Goal: Obtain resource: Obtain resource

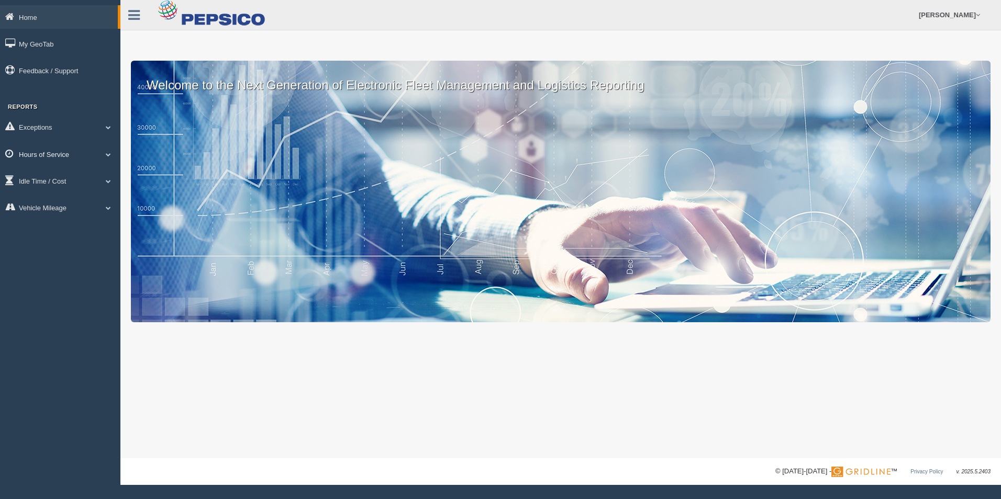
click at [109, 153] on span at bounding box center [109, 154] width 14 height 5
click at [86, 196] on link "HOS Violation Audit Reports" at bounding box center [68, 196] width 99 height 19
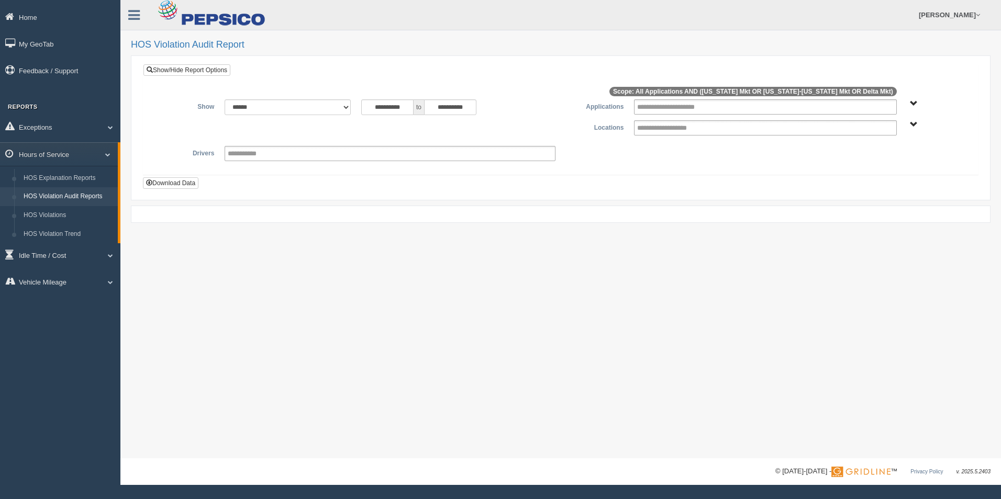
click at [908, 120] on div "Delta Mkt Tennessee Mkt West Virginia-Kentucky Mkt" at bounding box center [936, 124] width 58 height 8
click at [914, 123] on span "Delta Mkt Tennessee Mkt West Virginia-Kentucky Mkt" at bounding box center [914, 125] width 8 height 8
click at [897, 175] on button "[US_STATE] Mkt" at bounding box center [882, 176] width 60 height 12
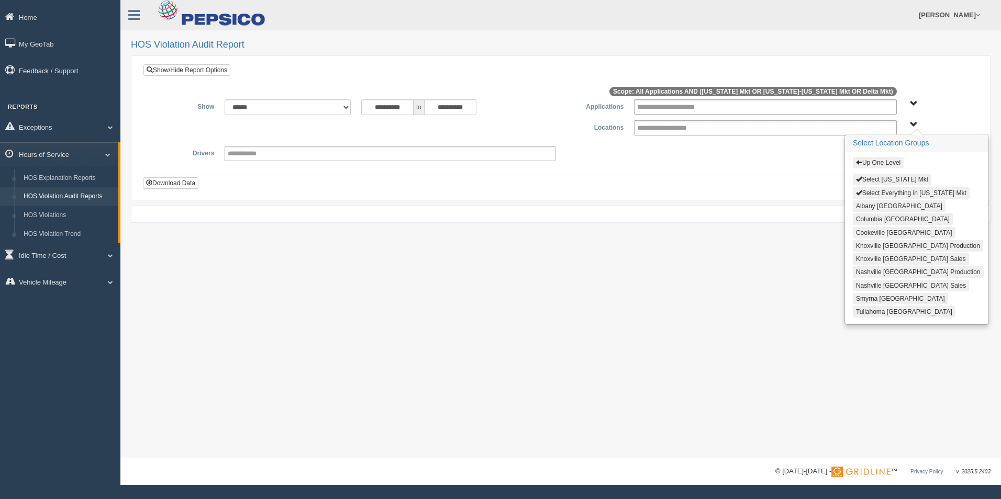
click at [873, 255] on button "Knoxville [GEOGRAPHIC_DATA] Sales" at bounding box center [910, 259] width 116 height 12
click at [406, 107] on input "**********" at bounding box center [387, 107] width 52 height 16
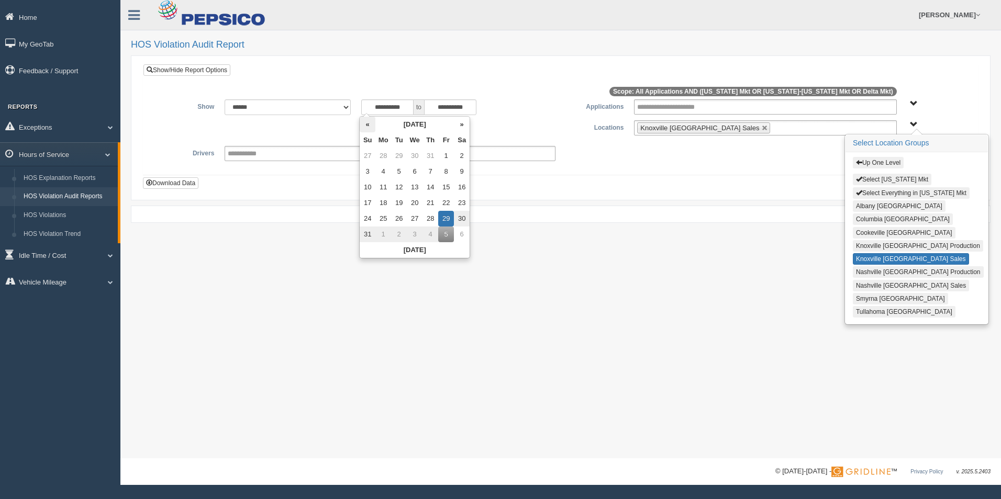
click at [366, 123] on th "«" at bounding box center [368, 125] width 16 height 16
click at [366, 123] on th "«" at bounding box center [370, 125] width 16 height 16
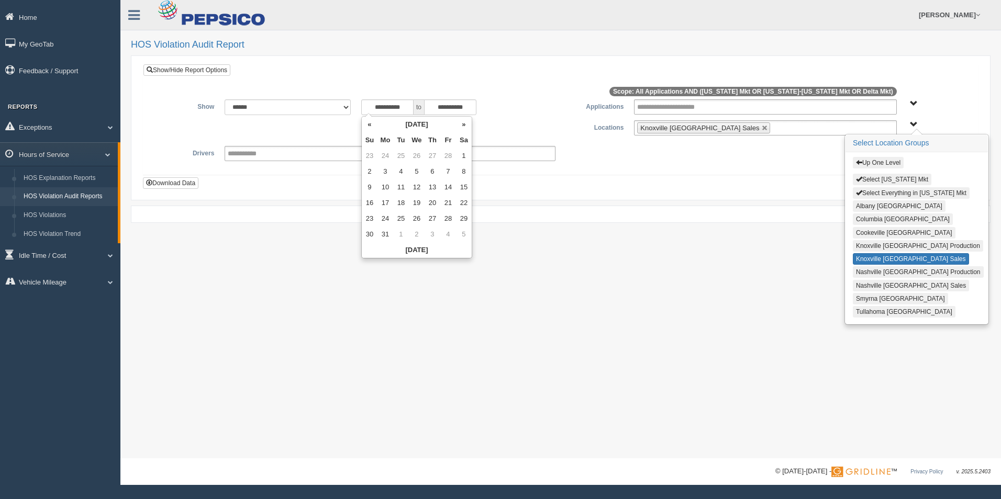
click at [366, 123] on th "«" at bounding box center [370, 125] width 16 height 16
click at [368, 217] on td "23" at bounding box center [370, 219] width 16 height 16
type input "**********"
click at [313, 190] on div "**********" at bounding box center [560, 128] width 835 height 128
click at [165, 185] on button "Download Data" at bounding box center [170, 183] width 55 height 12
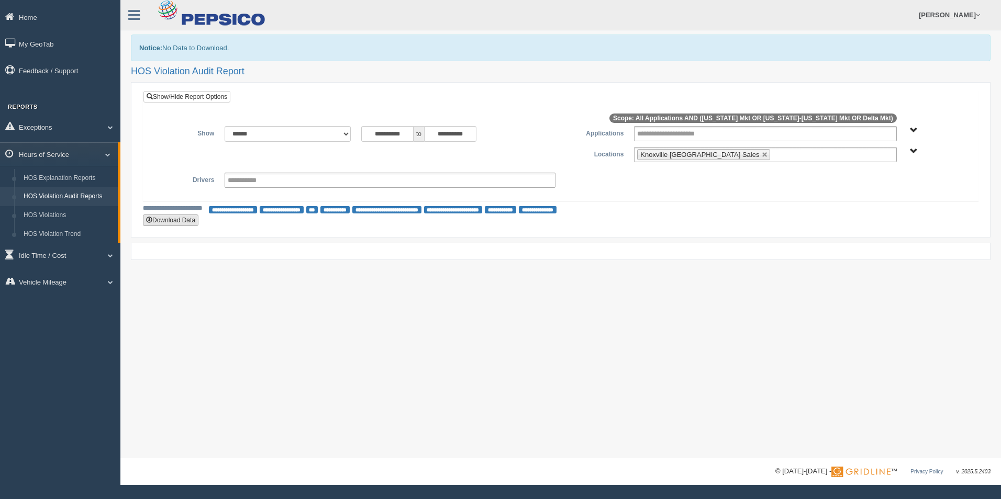
click at [163, 221] on button "Download Data" at bounding box center [170, 221] width 55 height 12
click at [915, 129] on span "Application User Type" at bounding box center [914, 131] width 8 height 8
click at [915, 127] on span "Application User Type" at bounding box center [914, 131] width 8 height 8
click at [913, 130] on span "Application User Type" at bounding box center [914, 131] width 8 height 8
click at [875, 169] on button "Application" at bounding box center [873, 169] width 43 height 12
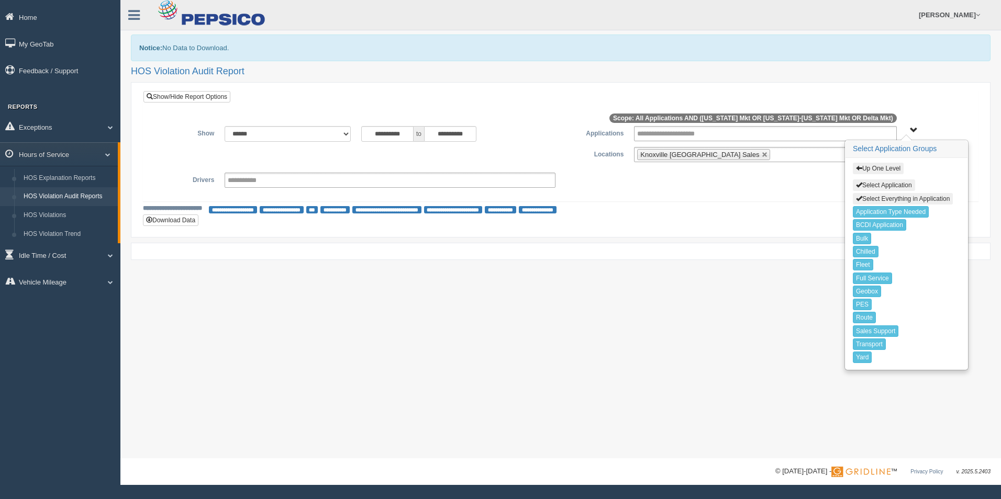
click at [882, 199] on button "Select Everything in Application" at bounding box center [902, 199] width 100 height 12
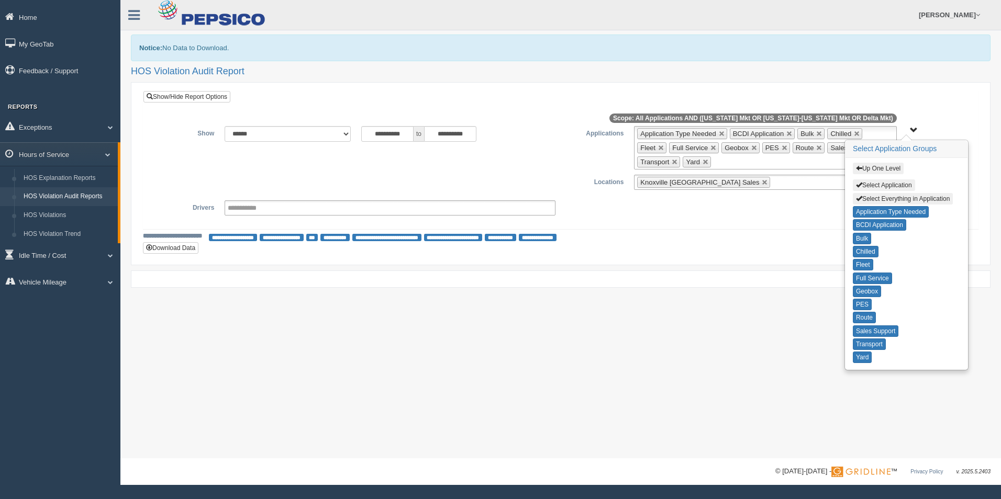
click at [944, 116] on div at bounding box center [560, 120] width 818 height 14
click at [867, 186] on button "Select Application" at bounding box center [883, 185] width 62 height 12
click at [962, 115] on div at bounding box center [560, 120] width 818 height 14
click at [169, 246] on button "Download Data" at bounding box center [170, 248] width 55 height 12
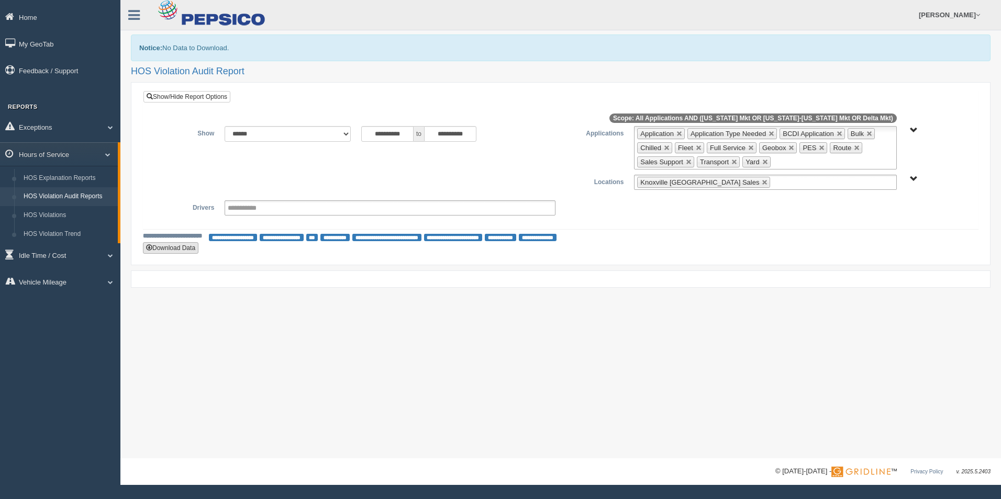
click at [162, 250] on button "Download Data" at bounding box center [170, 248] width 55 height 12
click at [71, 176] on link "HOS Explanation Reports" at bounding box center [68, 178] width 99 height 19
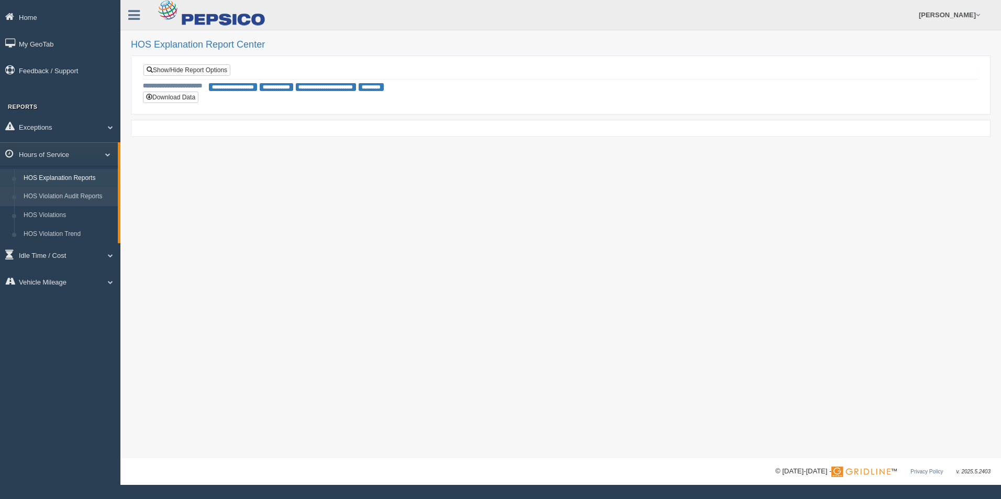
click at [68, 199] on link "HOS Violation Audit Reports" at bounding box center [68, 196] width 99 height 19
